Goal: Task Accomplishment & Management: Use online tool/utility

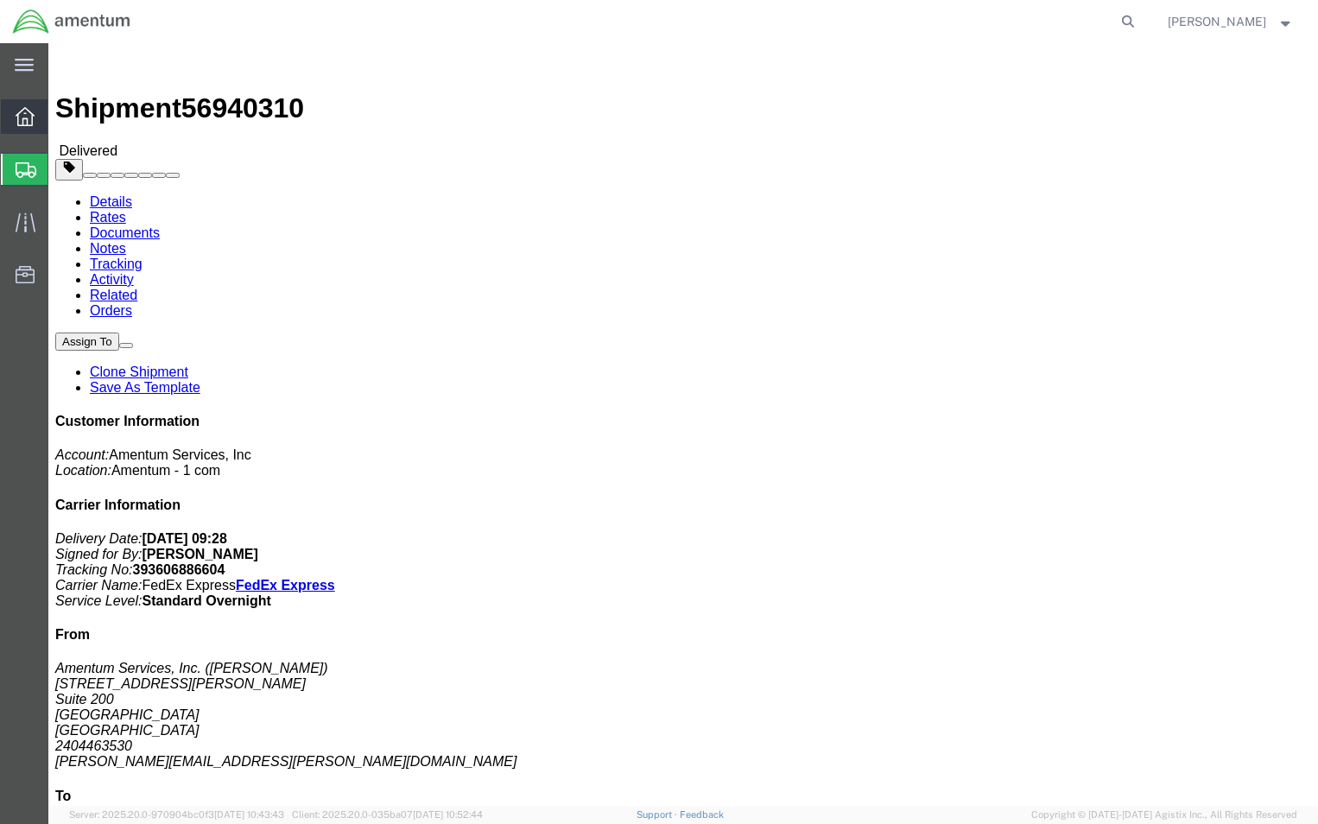
click at [32, 117] on icon at bounding box center [25, 116] width 19 height 19
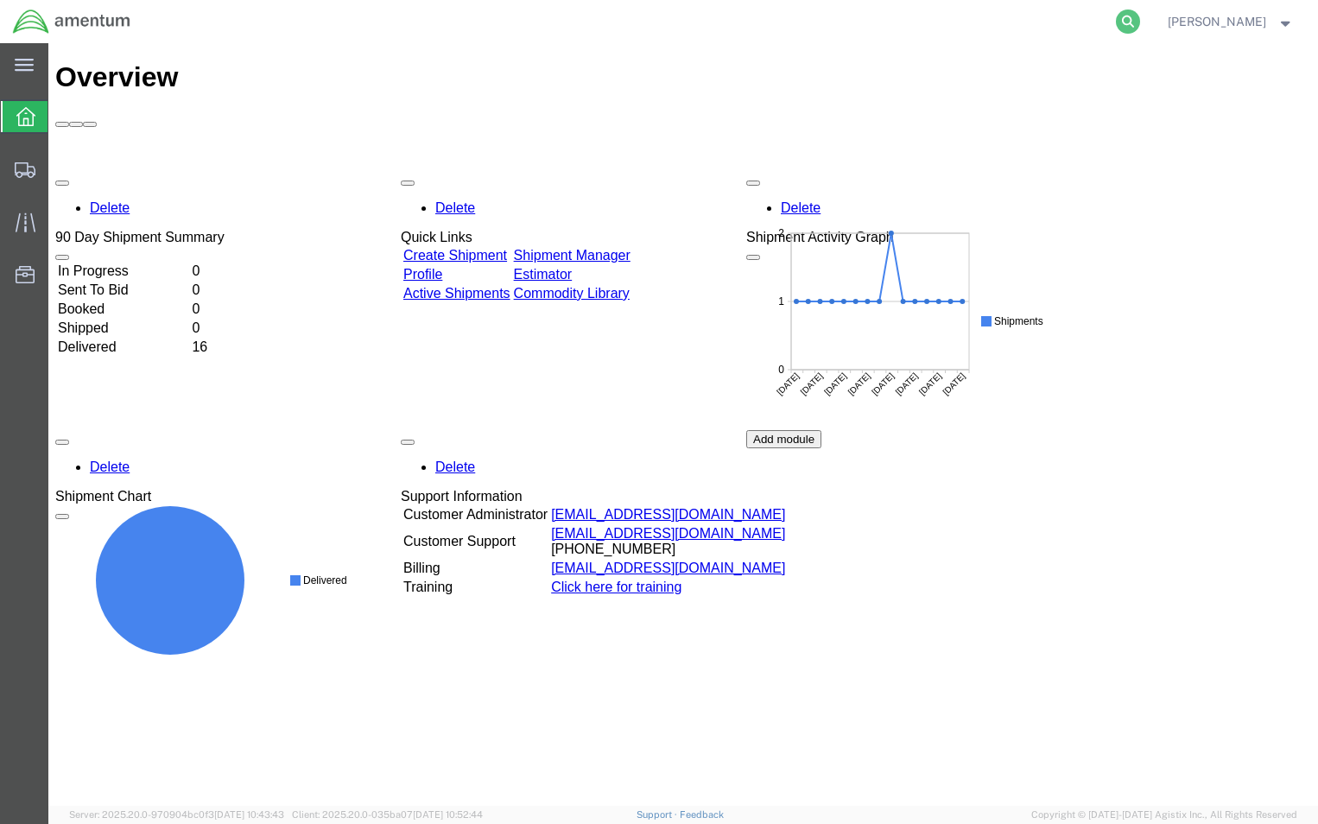
click at [1136, 27] on icon at bounding box center [1128, 21] width 24 height 24
click at [1136, 26] on icon at bounding box center [1128, 21] width 24 height 24
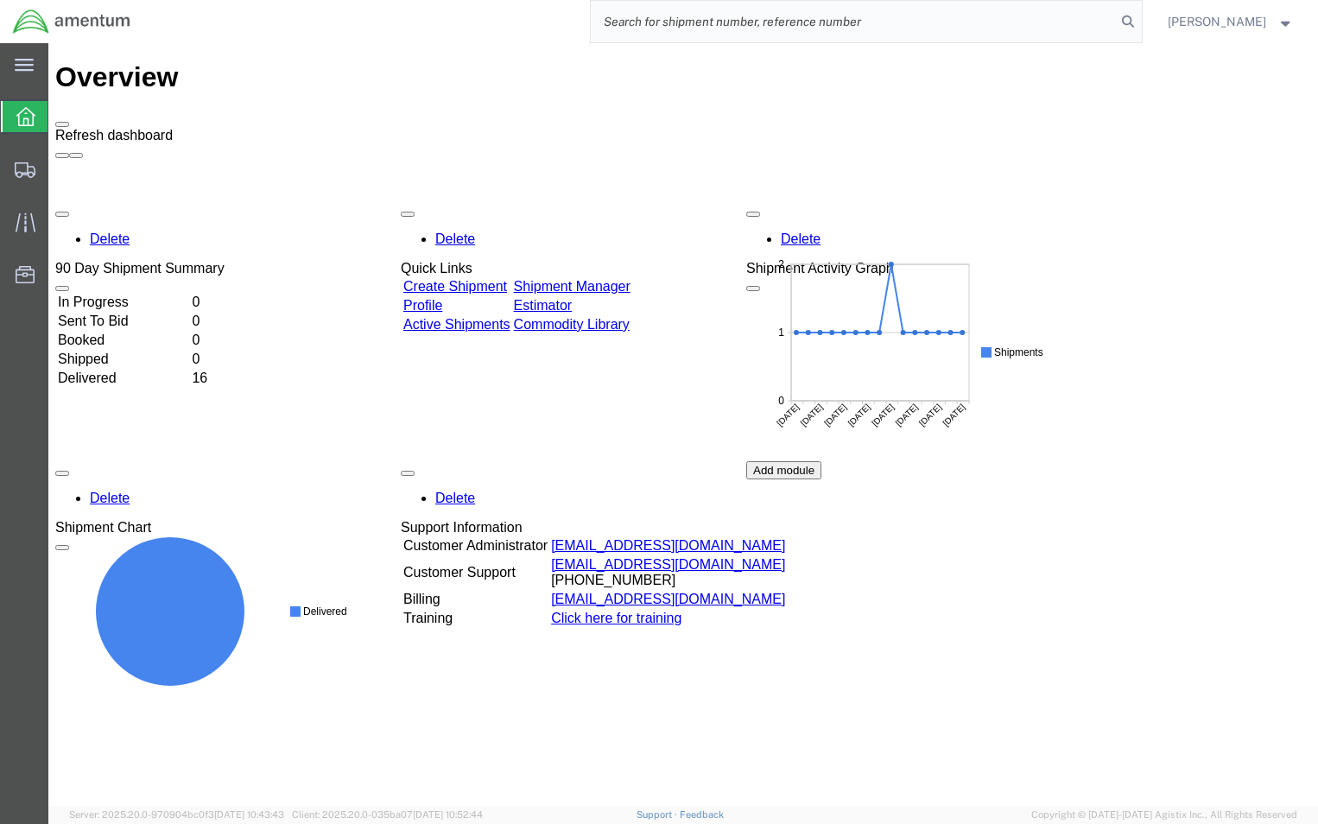
click at [62, 124] on span at bounding box center [62, 124] width 0 height 0
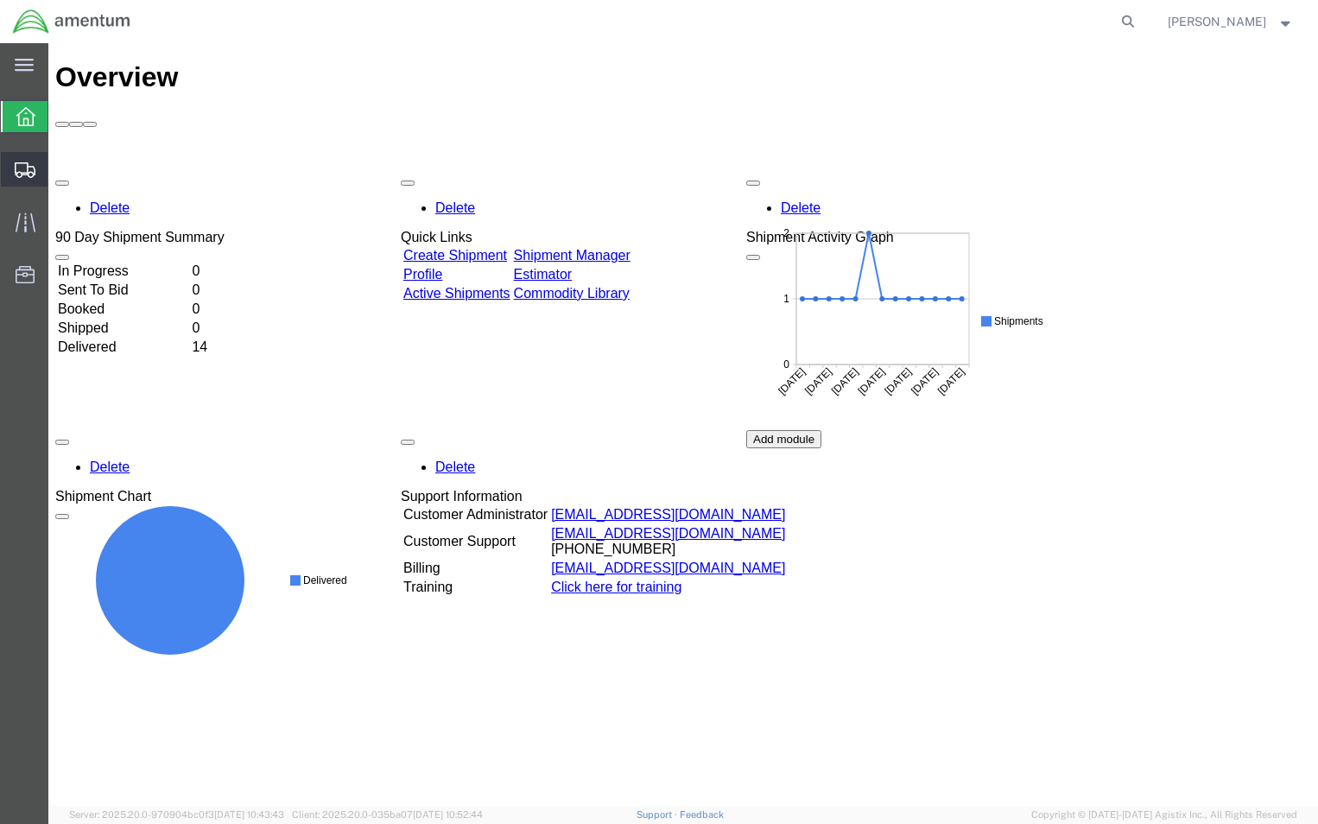
click at [0, 0] on span "Create from Template" at bounding box center [0, 0] width 0 height 0
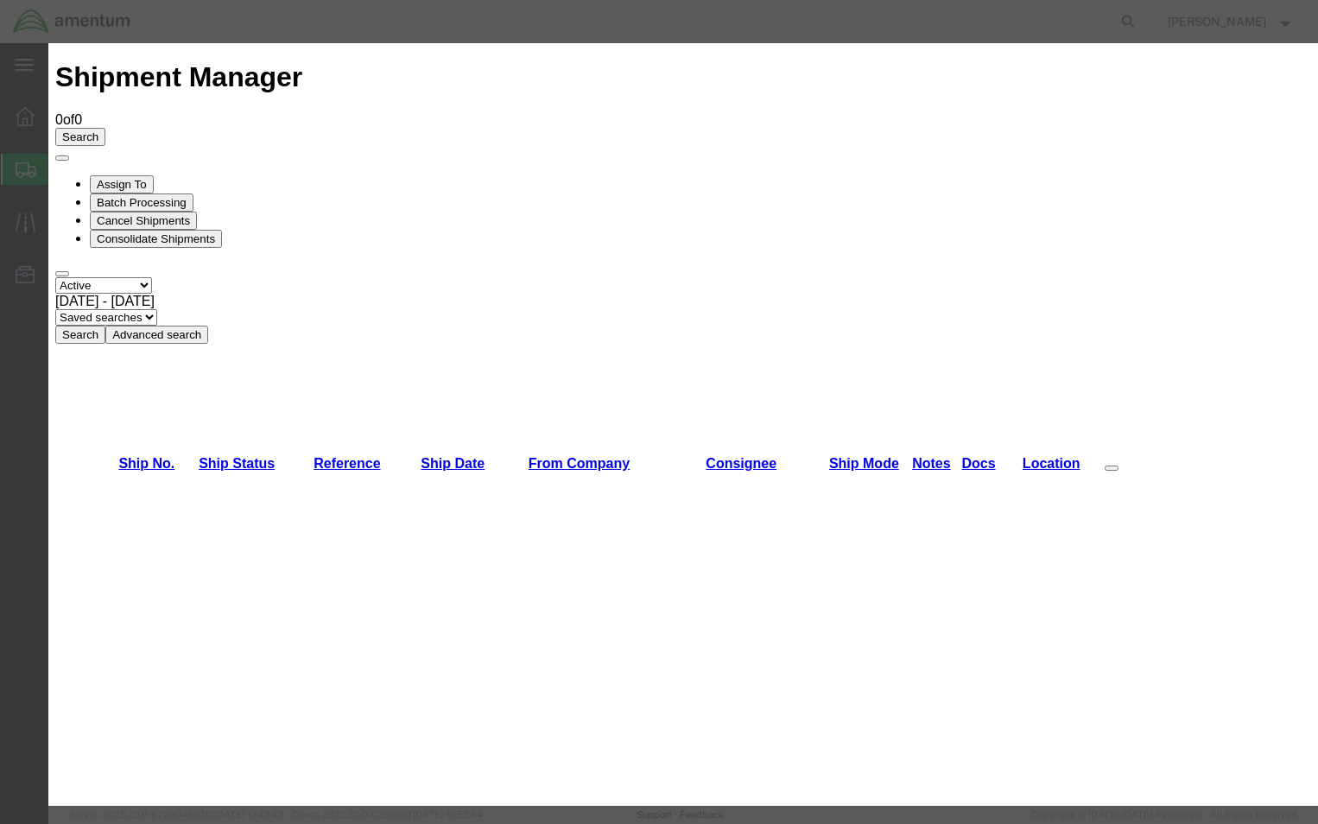
scroll to position [899, 0]
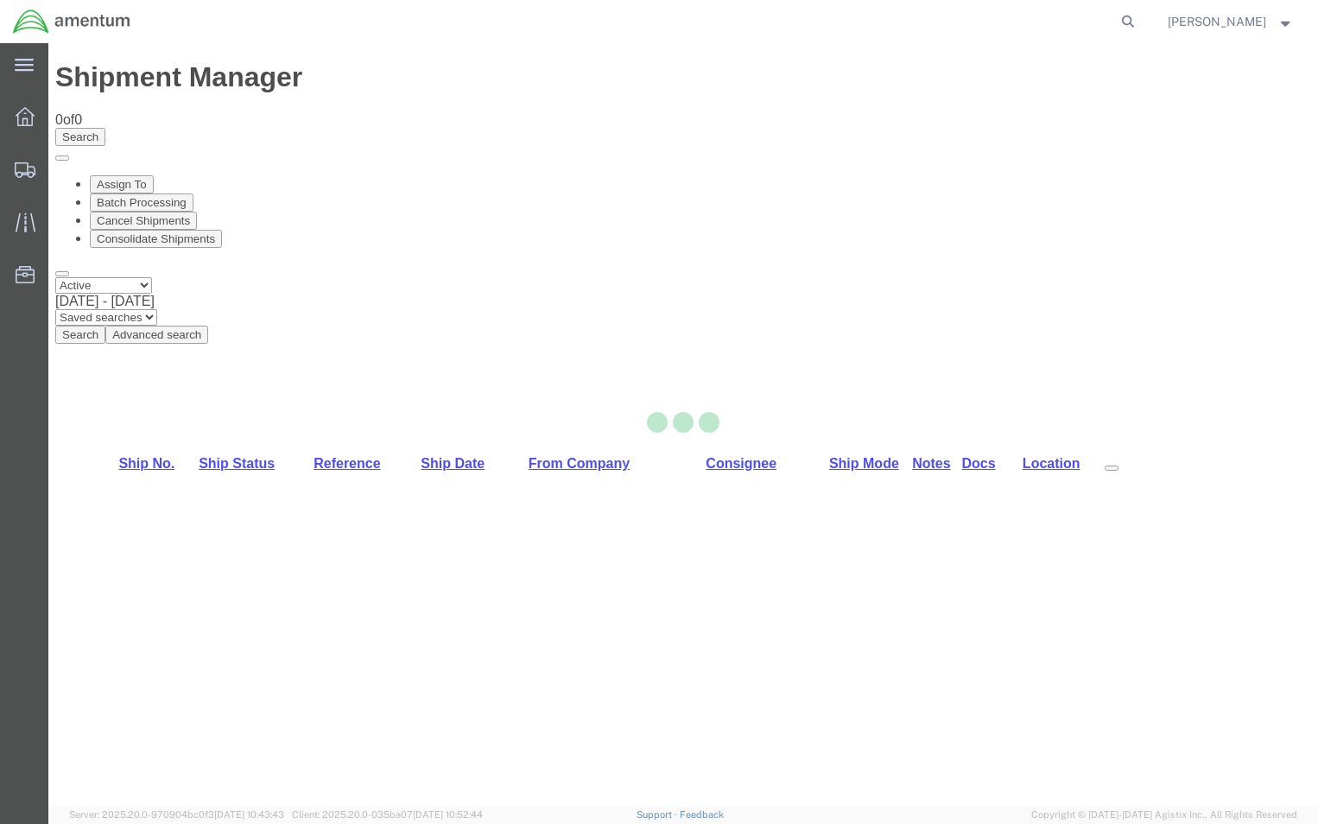
click at [498, 433] on div at bounding box center [682, 424] width 1269 height 763
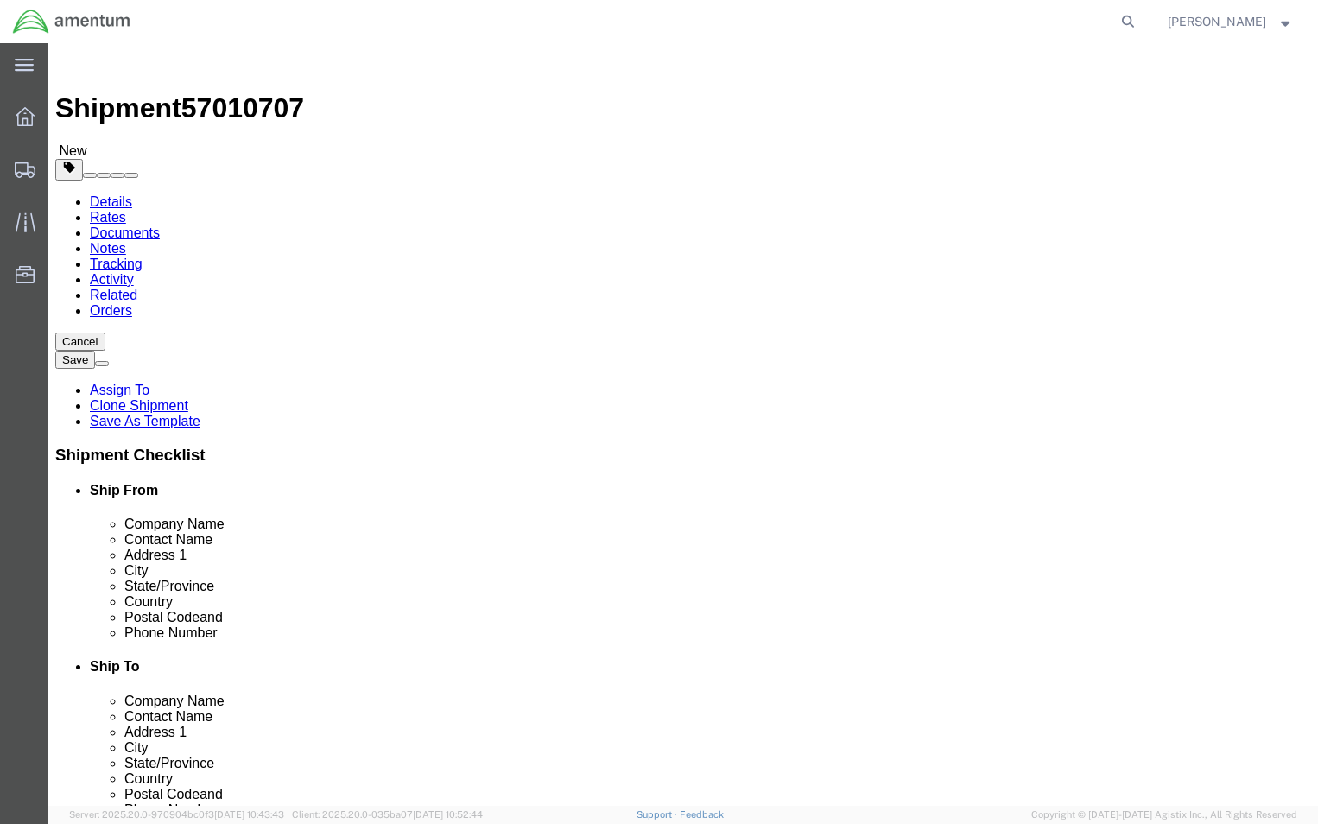
select select
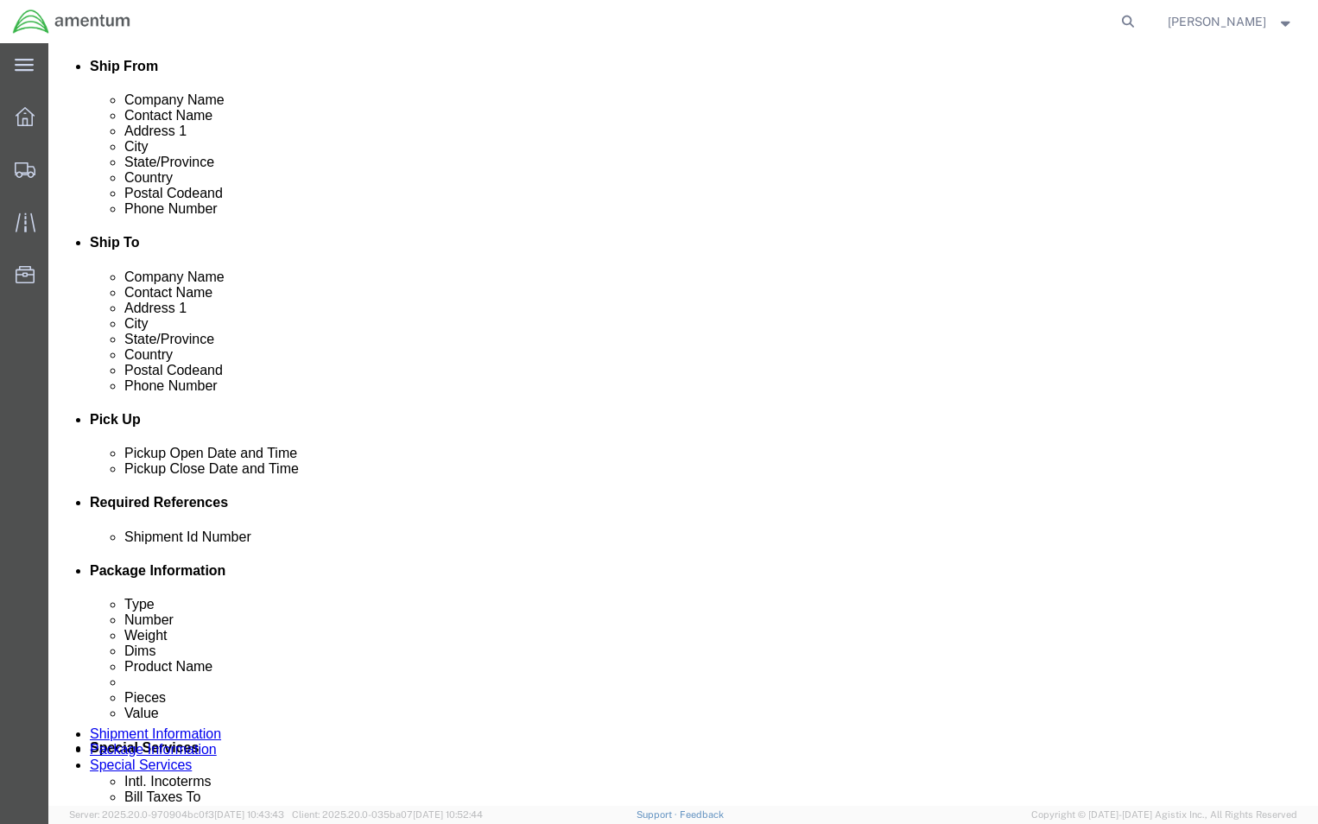
scroll to position [432, 0]
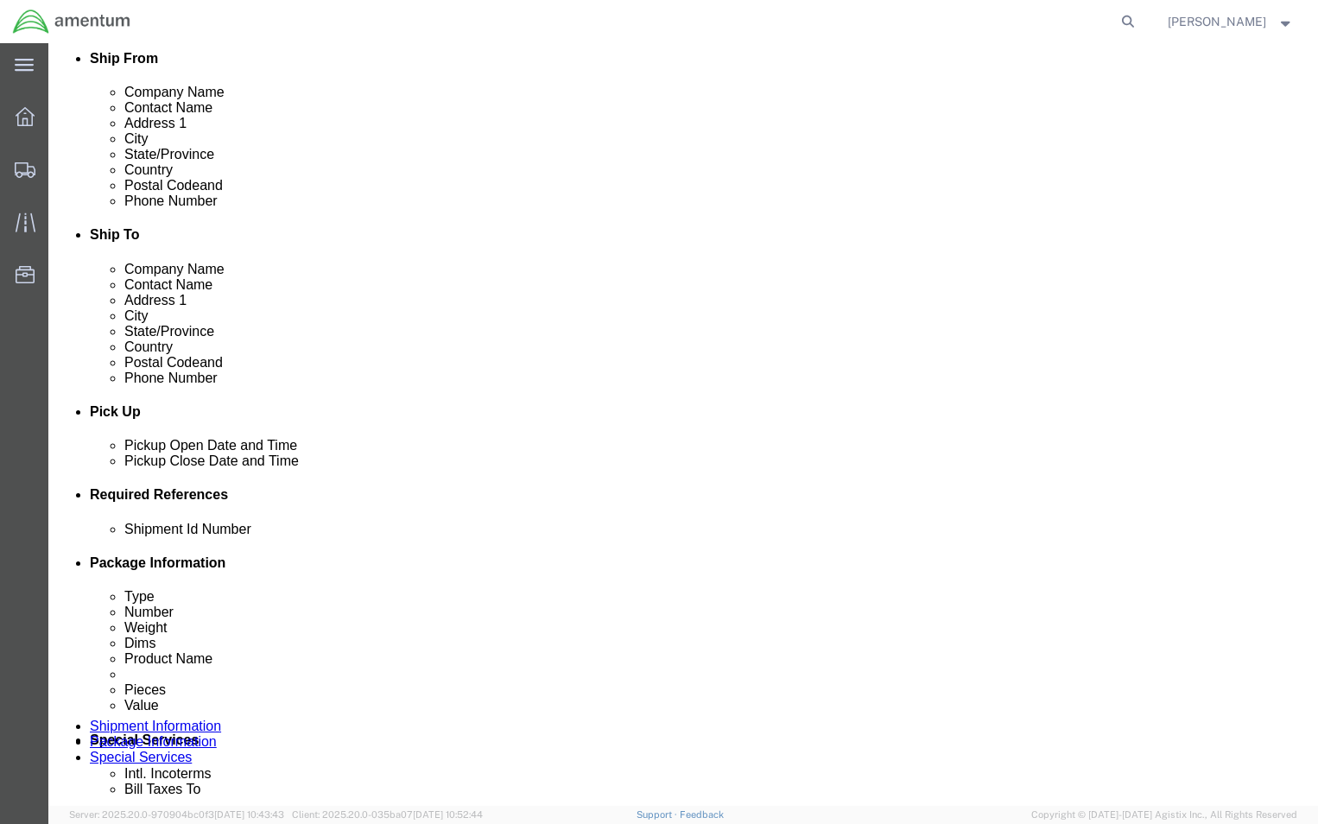
click div
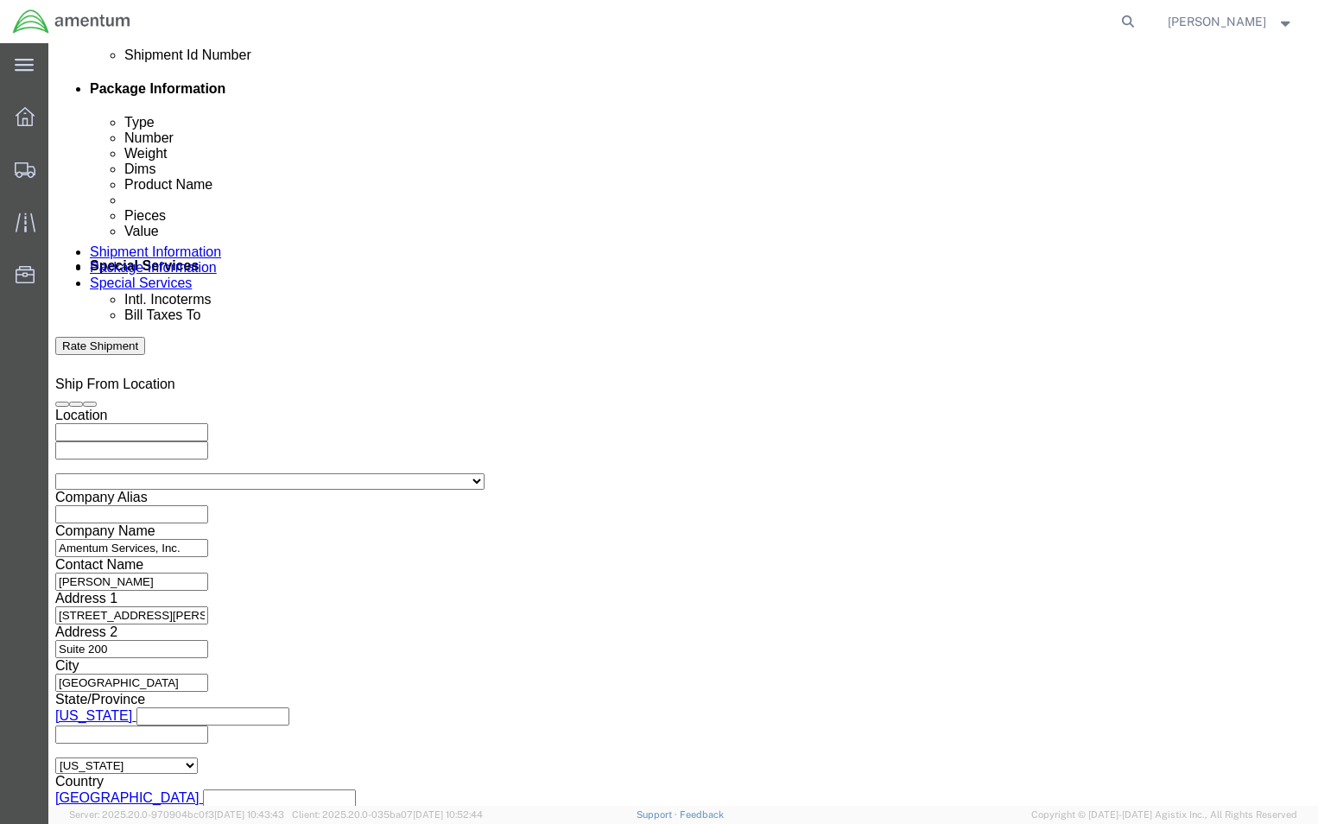
click button "Apply"
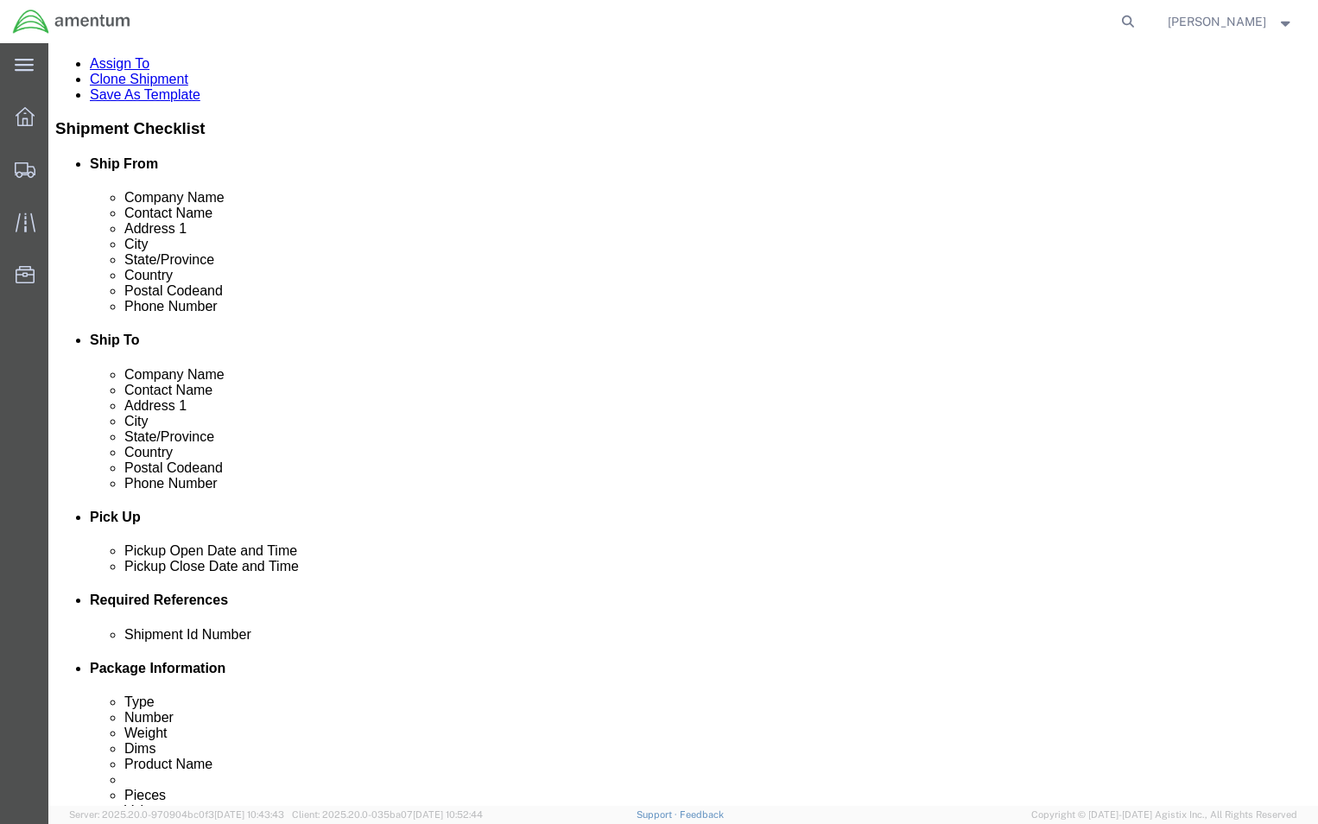
scroll to position [560, 0]
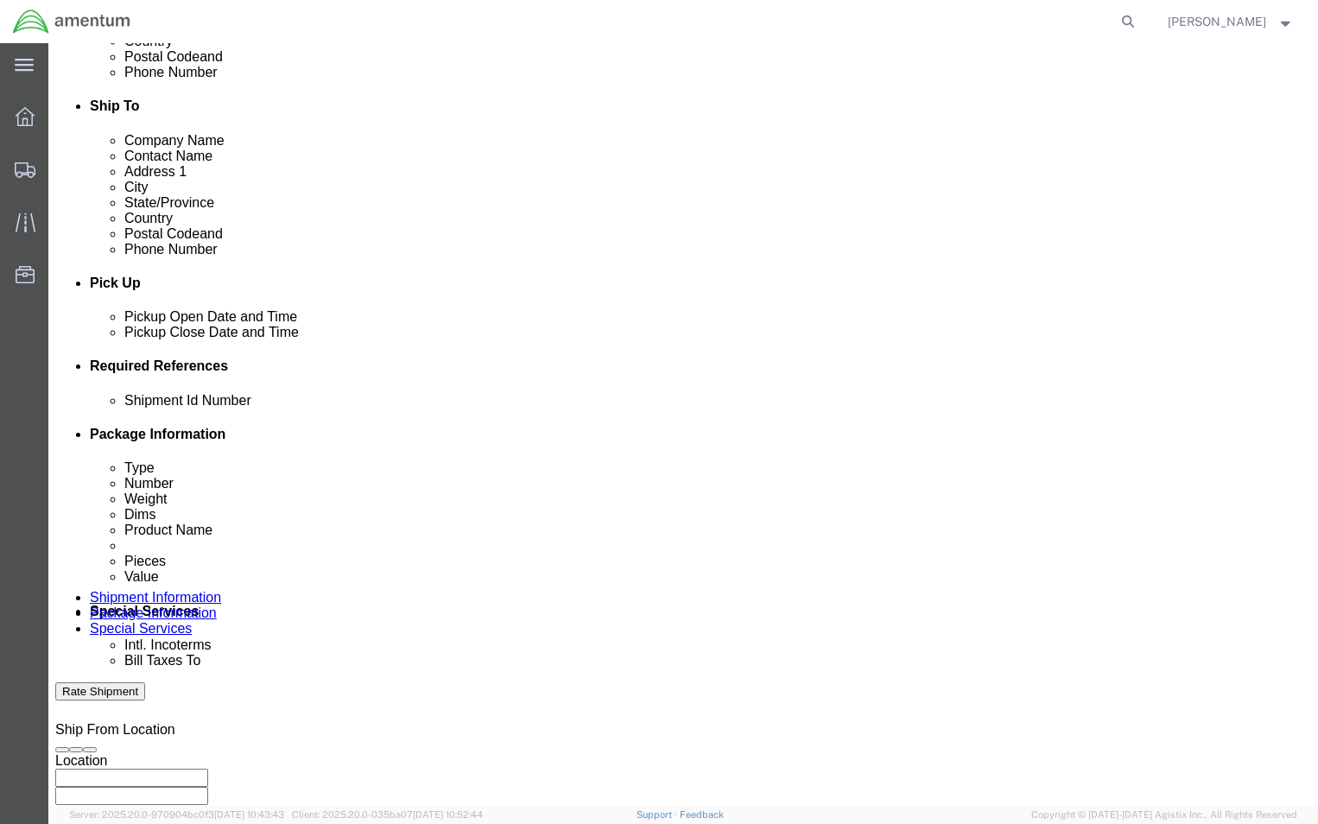
click icon
click div
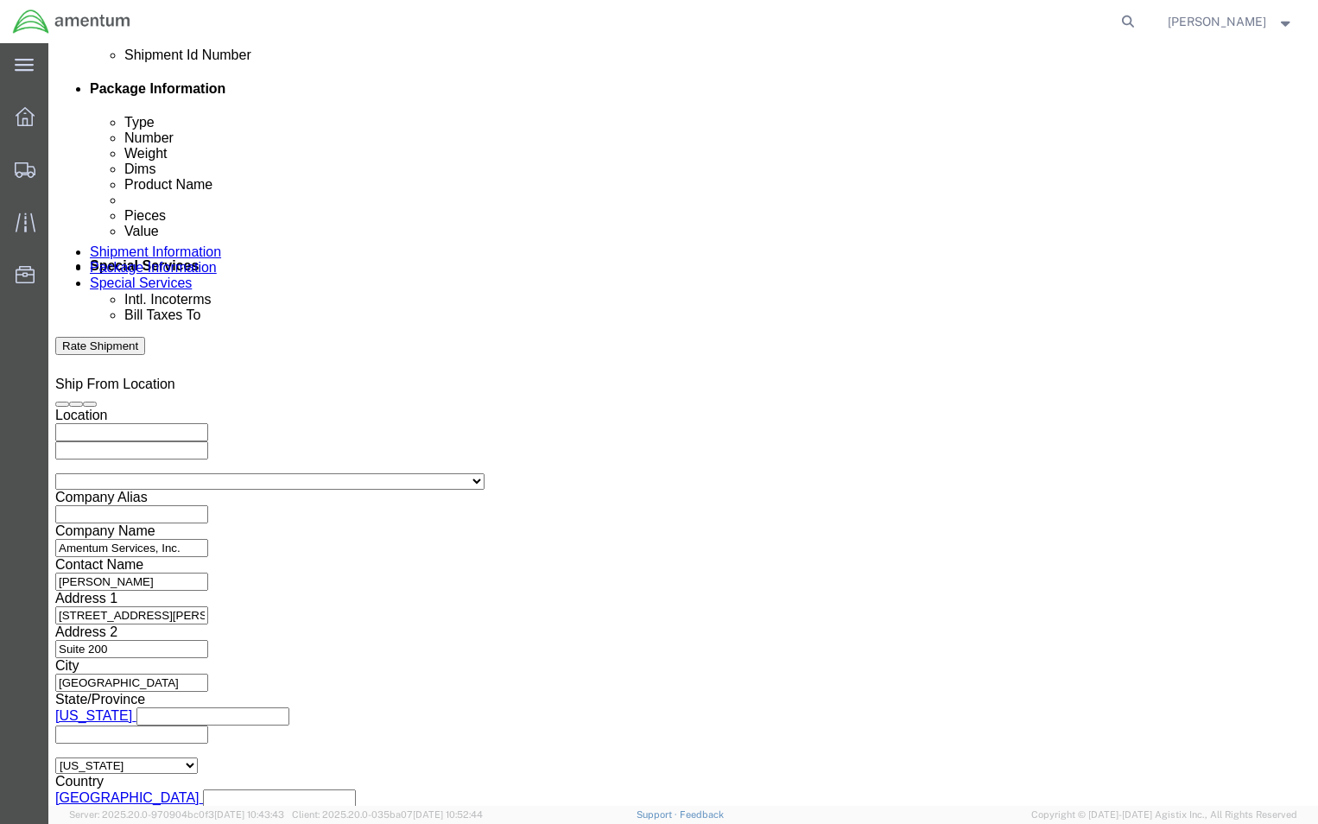
click button "Apply"
click input "text"
click div "Shipping Mode (Optional)"
click select "Select Air Less than Truckload Multi-Leg Ocean Freight Rail Small Parcel Truckl…"
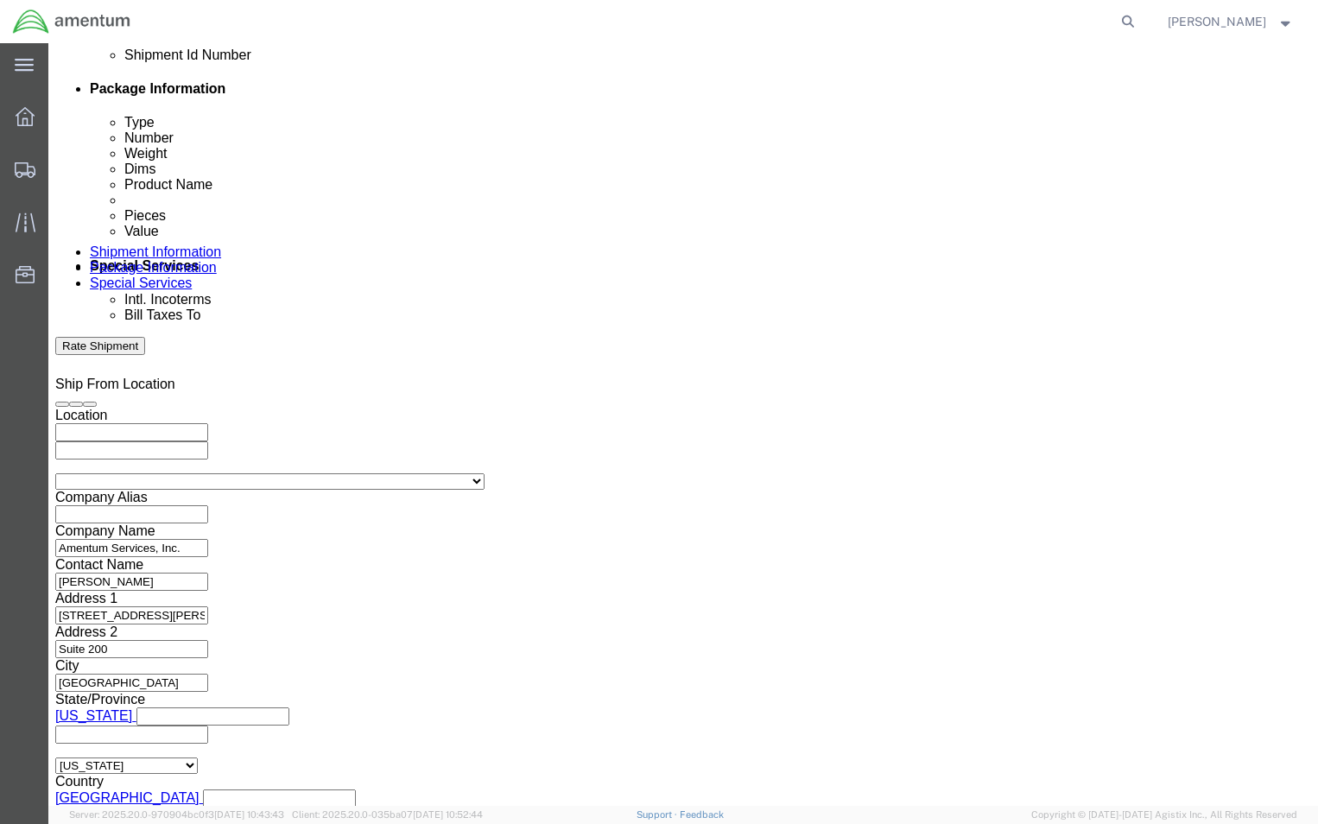
click button "Rate Shipment"
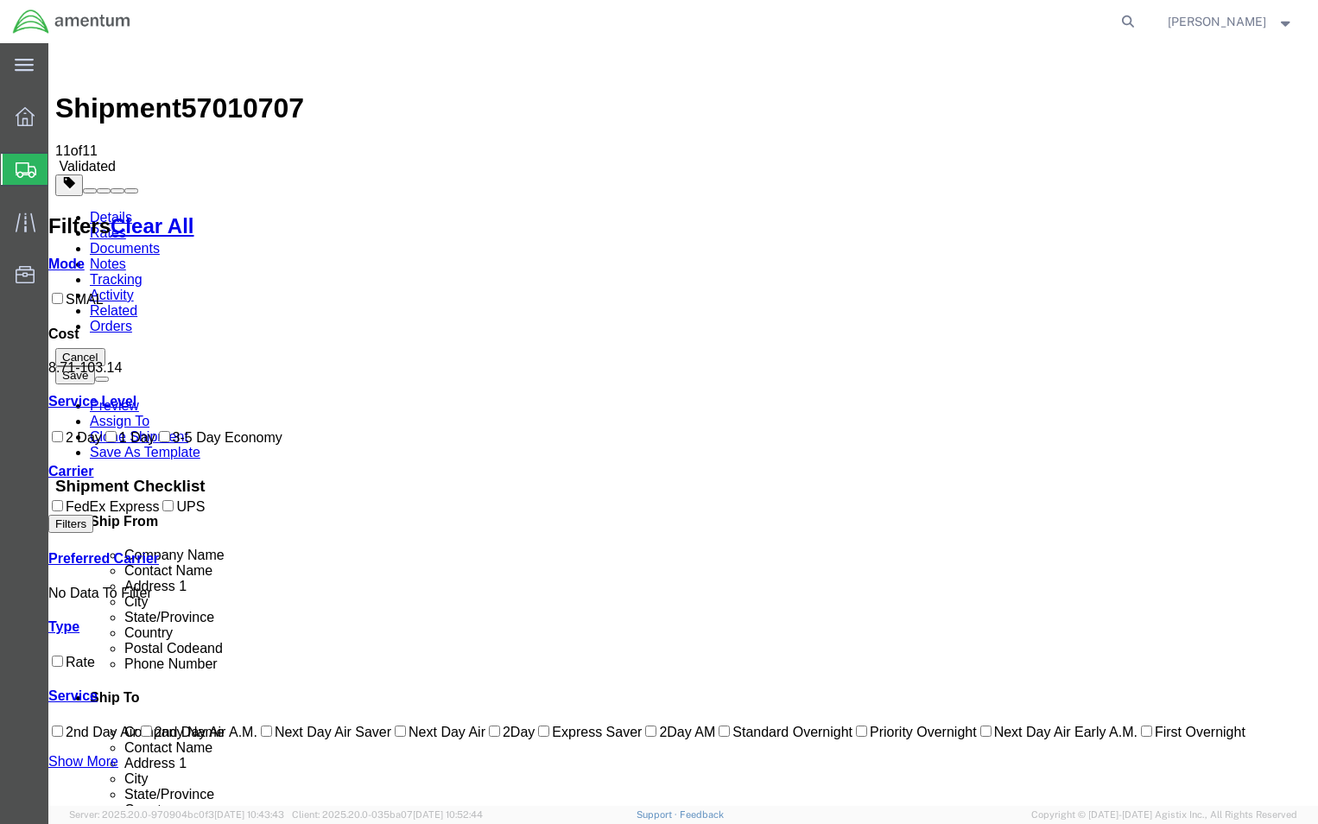
click at [63, 293] on input "SMAL" at bounding box center [57, 298] width 11 height 11
checkbox input "true"
click at [105, 442] on input "1 Day" at bounding box center [110, 436] width 11 height 11
checkbox input "true"
click at [63, 511] on input "FedEx Express" at bounding box center [57, 505] width 11 height 11
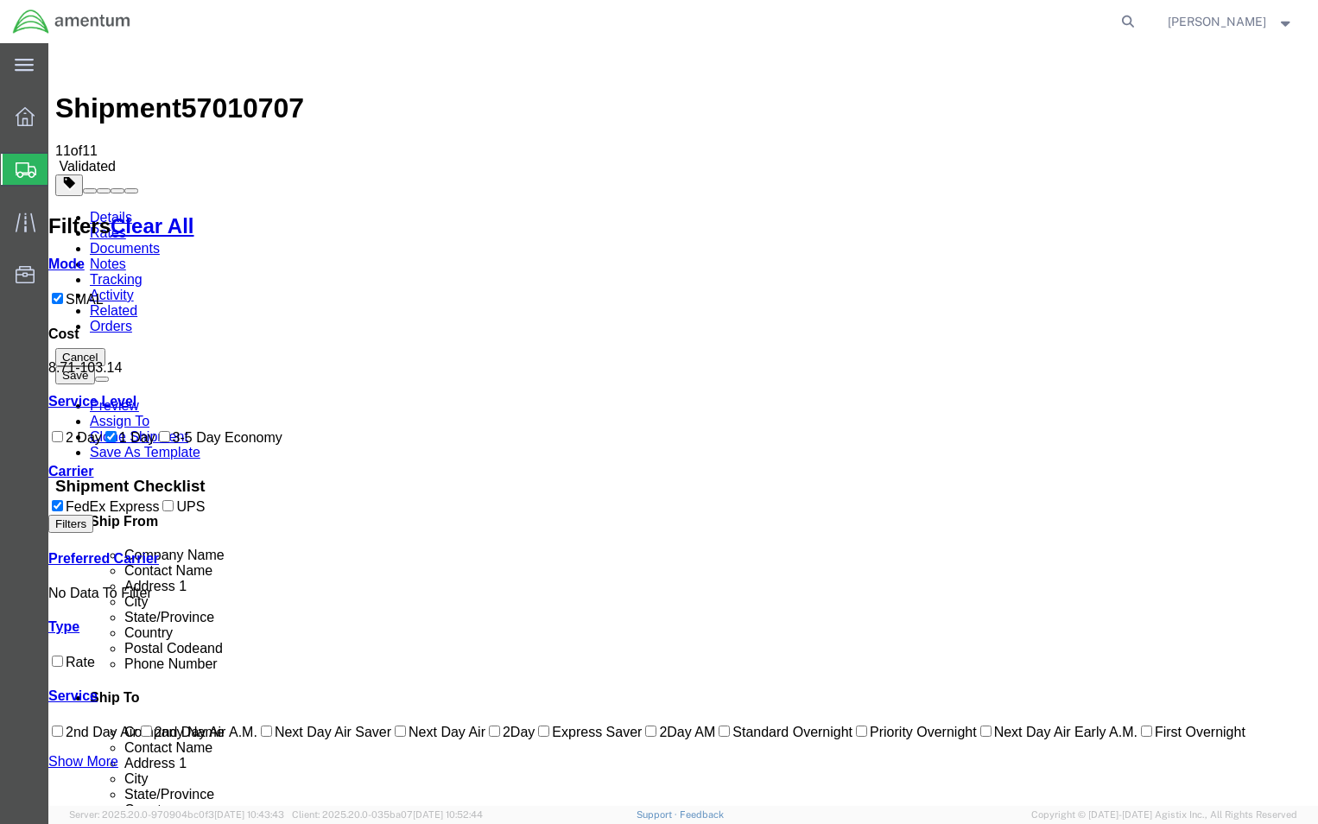
click at [63, 511] on input "FedEx Express" at bounding box center [57, 505] width 11 height 11
drag, startPoint x: 428, startPoint y: 209, endPoint x: 502, endPoint y: 208, distance: 73.4
click at [63, 511] on input "FedEx Express" at bounding box center [57, 505] width 11 height 11
checkbox input "true"
